Goal: Navigation & Orientation: Find specific page/section

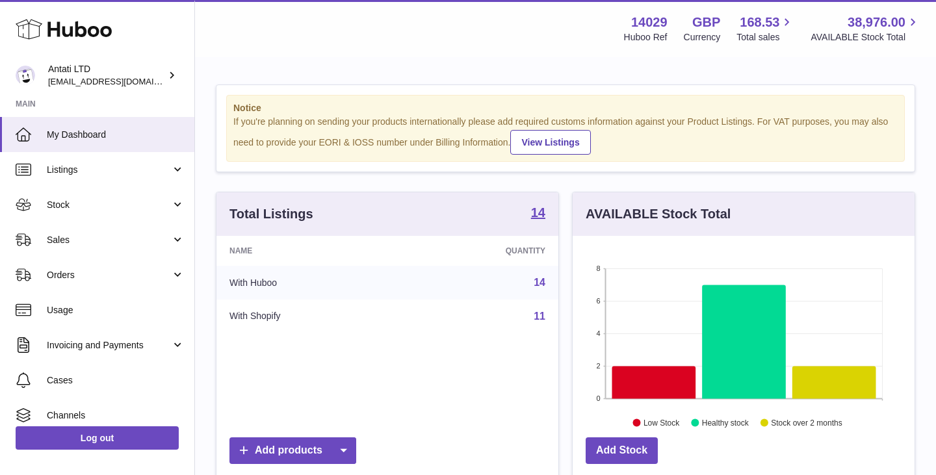
scroll to position [203, 342]
click at [720, 322] on icon at bounding box center [744, 342] width 84 height 114
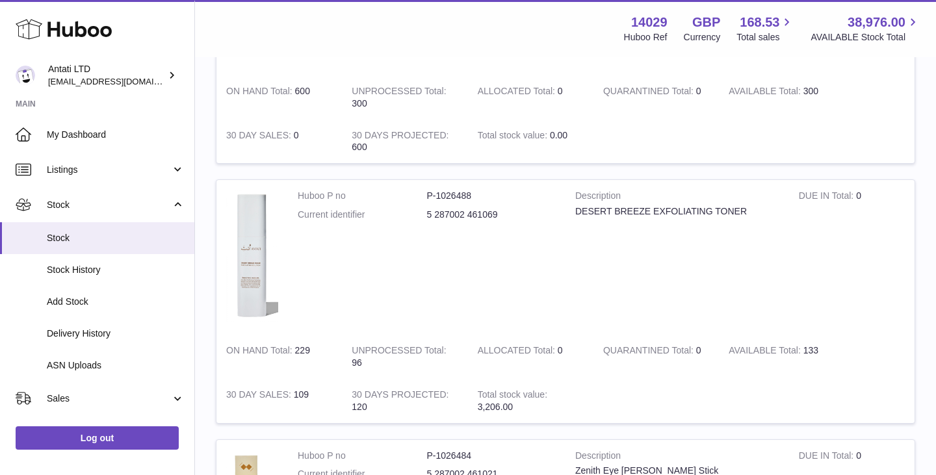
scroll to position [486, 0]
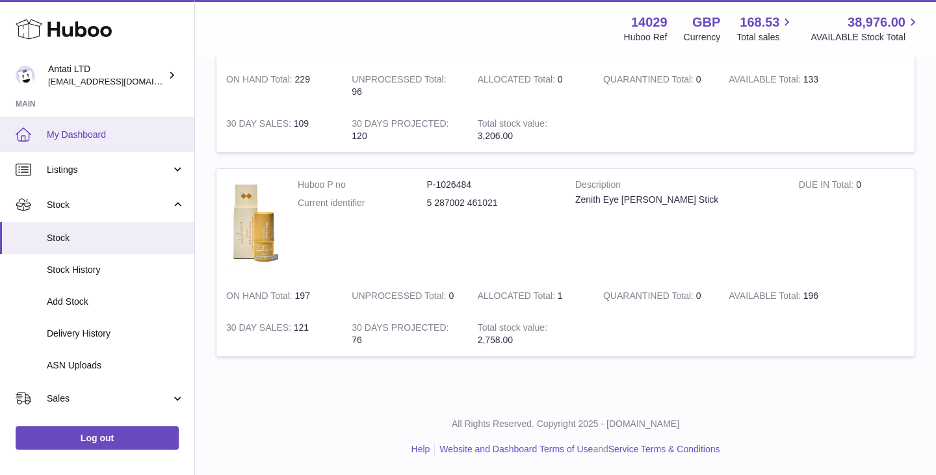
click at [110, 132] on span "My Dashboard" at bounding box center [116, 135] width 138 height 12
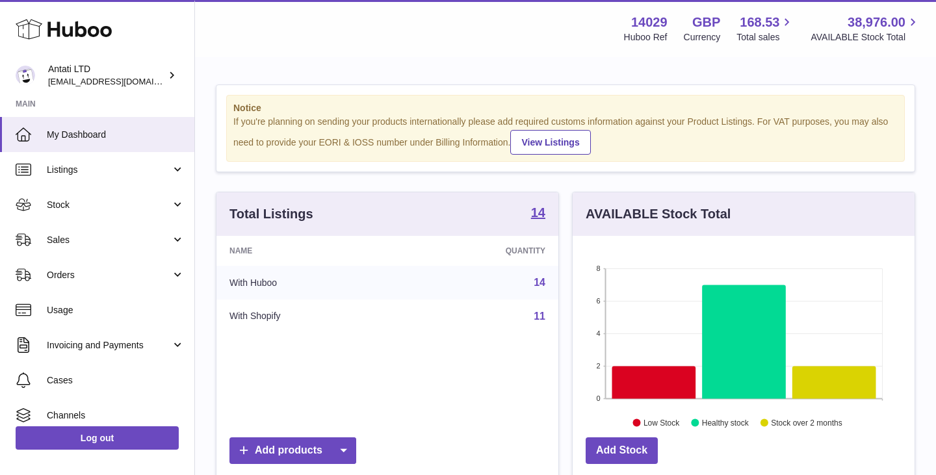
scroll to position [203, 342]
click at [730, 346] on icon at bounding box center [744, 342] width 84 height 114
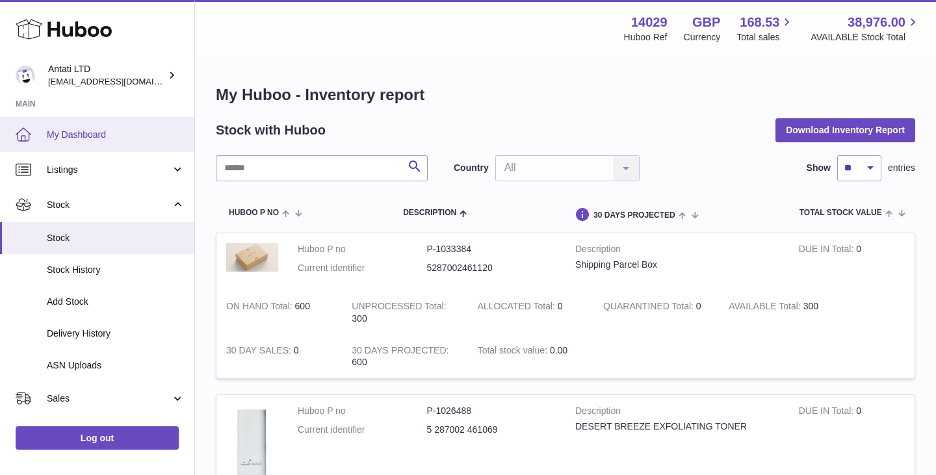
click at [88, 135] on span "My Dashboard" at bounding box center [116, 135] width 138 height 12
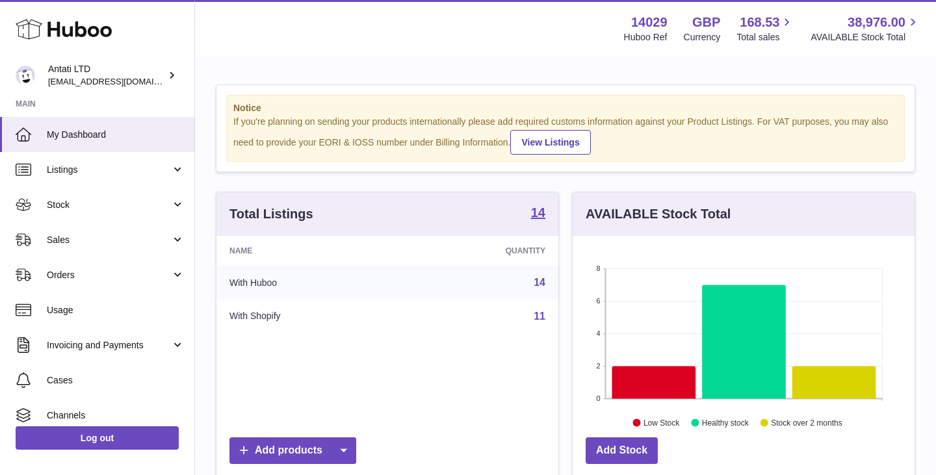
scroll to position [203, 342]
click at [643, 377] on icon at bounding box center [654, 382] width 84 height 32
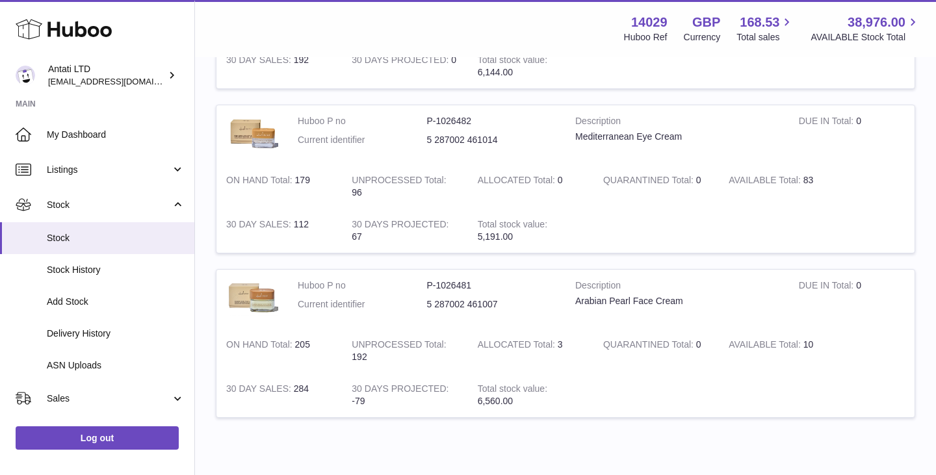
scroll to position [1358, 0]
